Goal: Communication & Community: Answer question/provide support

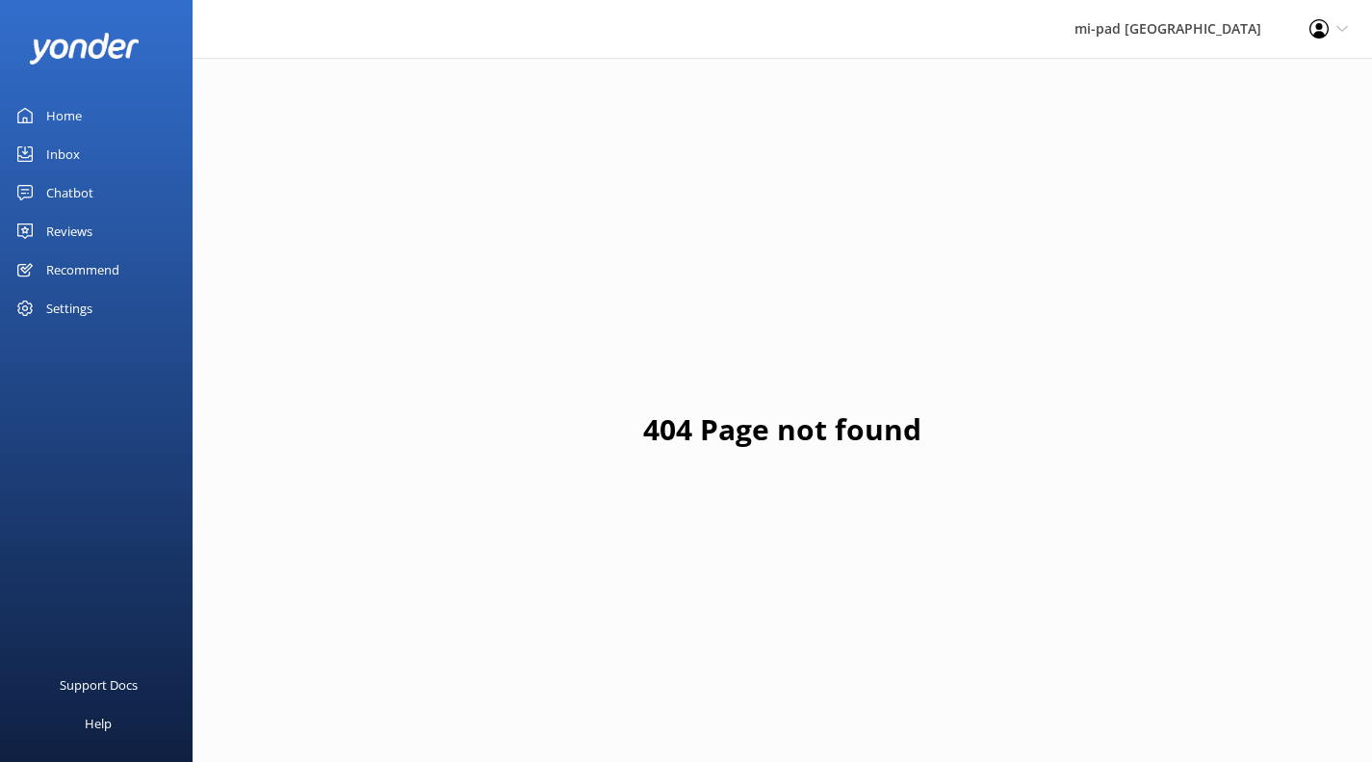
click at [74, 149] on div "Inbox" at bounding box center [63, 154] width 34 height 39
